Goal: Find specific page/section: Find specific page/section

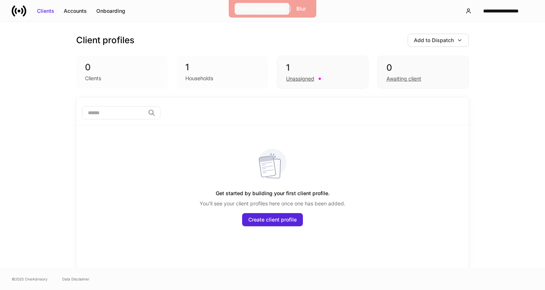
click at [263, 5] on div "Exit Impersonation" at bounding box center [262, 8] width 45 height 7
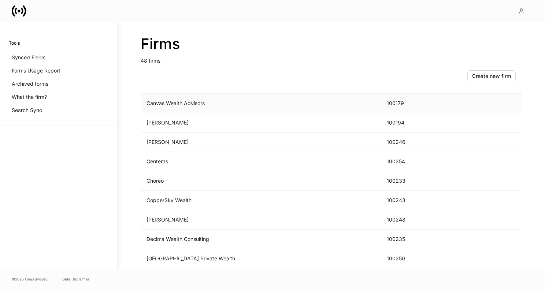
scroll to position [226, 0]
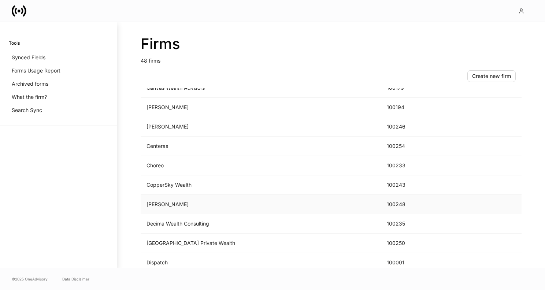
click at [185, 205] on td "D.A. Davidson" at bounding box center [261, 204] width 240 height 19
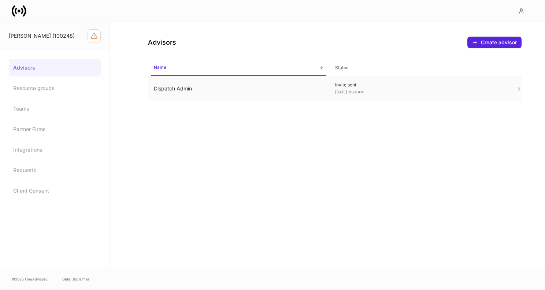
click at [192, 88] on td "Dispatch Admin" at bounding box center [238, 88] width 181 height 25
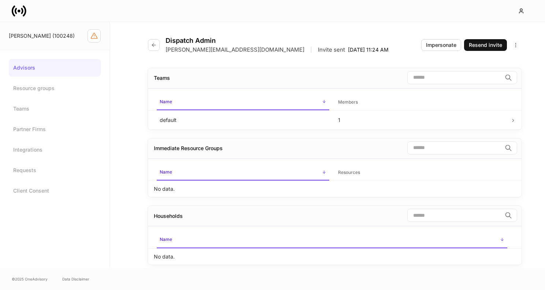
click at [160, 44] on div "Dispatch Admin erika+prod+dad@dispatch.io | Invite sent Aug 15, 11:24 AM" at bounding box center [271, 45] width 247 height 17
click at [153, 44] on icon "button" at bounding box center [154, 45] width 6 height 6
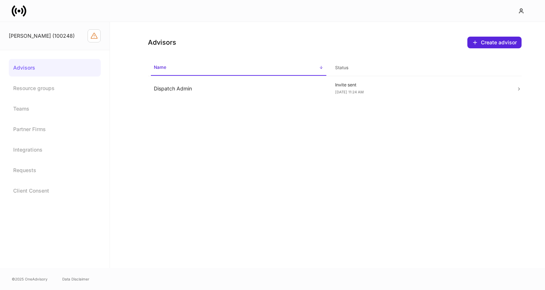
click at [19, 15] on icon at bounding box center [19, 11] width 15 height 15
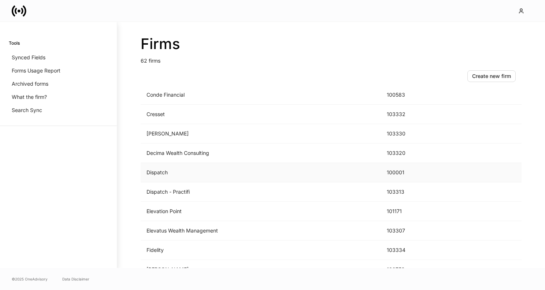
scroll to position [376, 0]
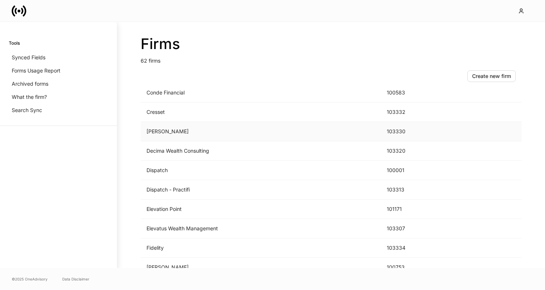
click at [191, 136] on td "D.A. Davidson" at bounding box center [261, 131] width 240 height 19
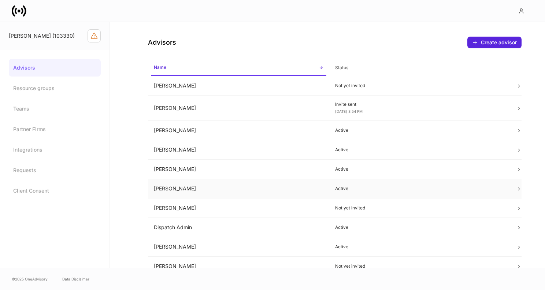
click at [206, 192] on td "Chris Stensland" at bounding box center [238, 188] width 181 height 19
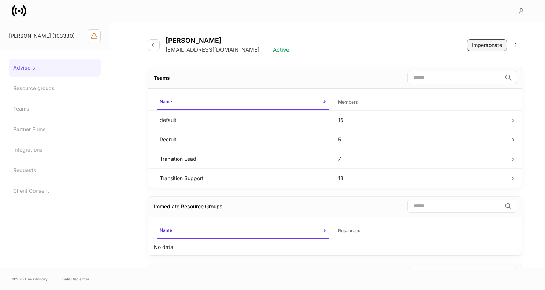
click at [481, 49] on button "Impersonate" at bounding box center [487, 45] width 40 height 12
